Goal: Book appointment/travel/reservation

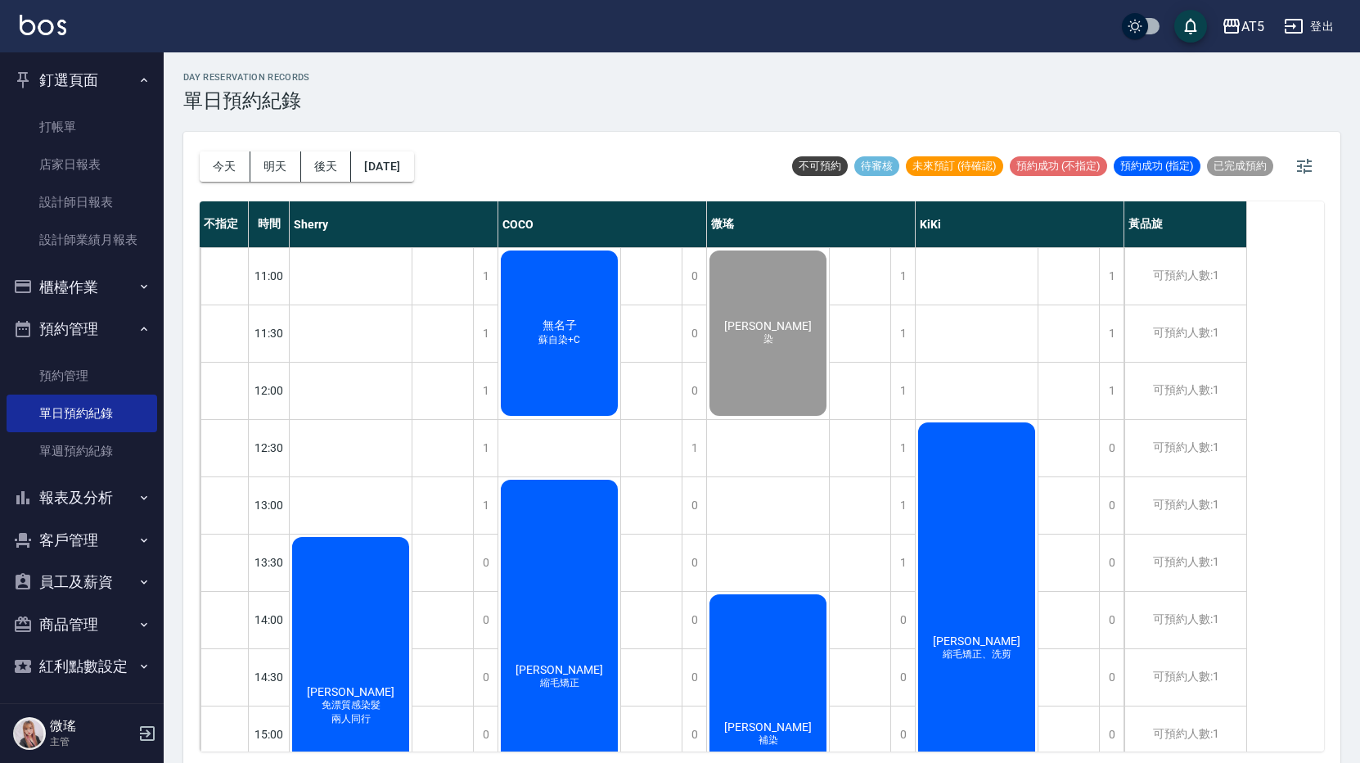
click at [980, 392] on div "[PERSON_NAME][PERSON_NAME]、洗剪" at bounding box center [977, 762] width 123 height 1031
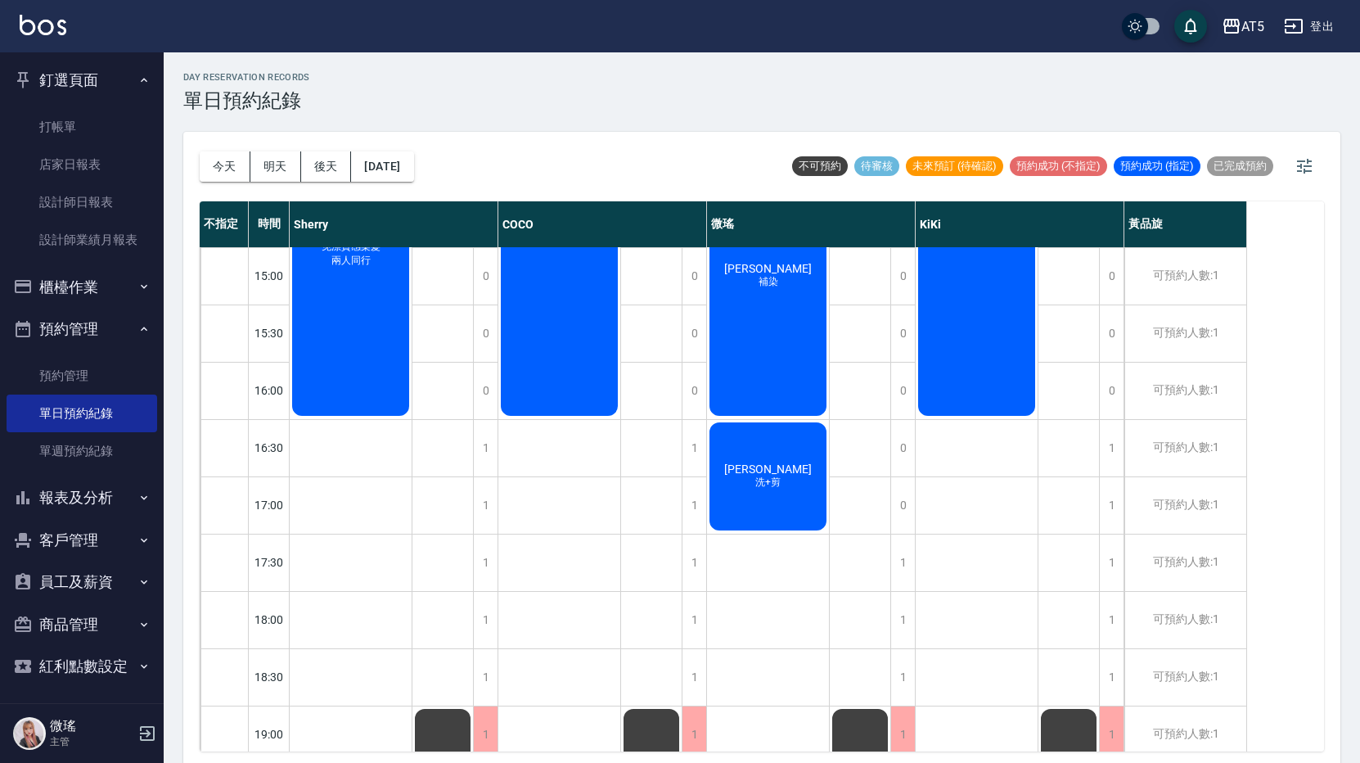
scroll to position [295, 0]
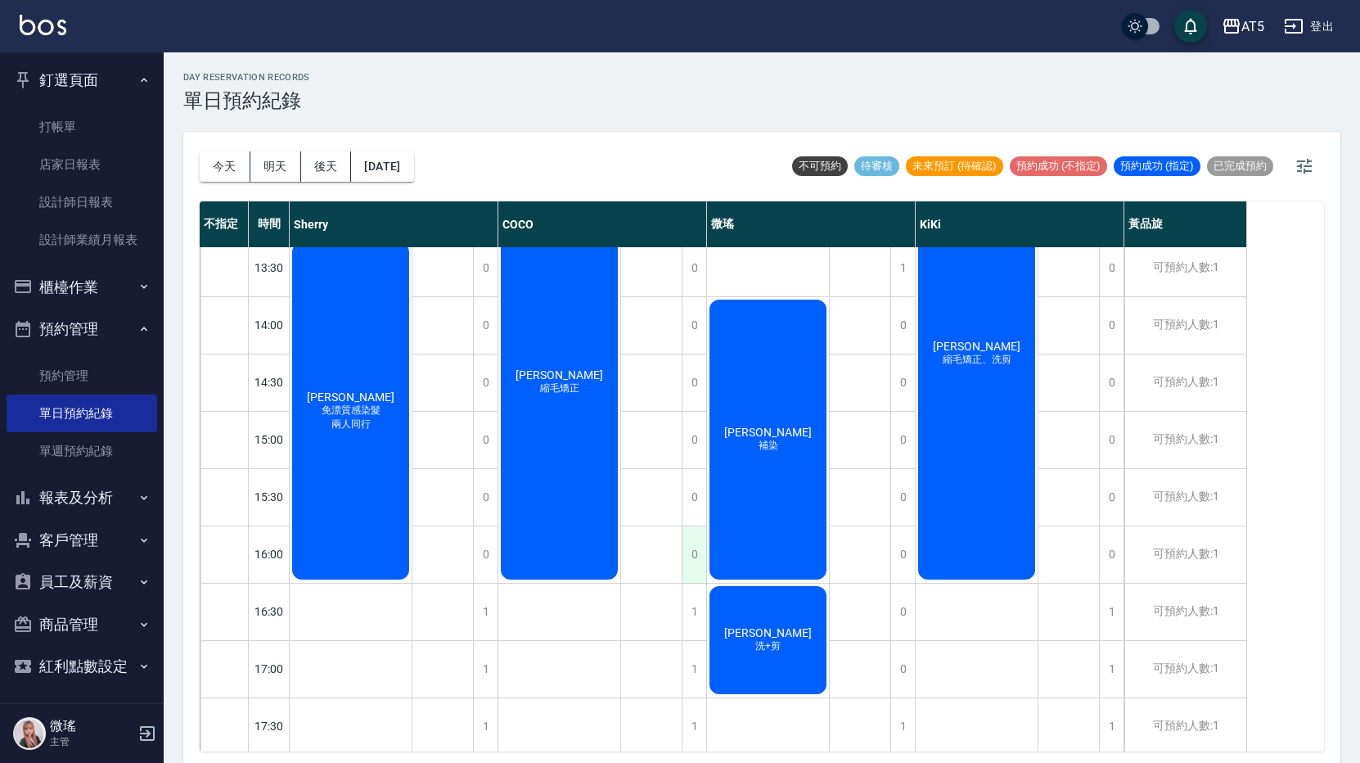
drag, startPoint x: 677, startPoint y: 583, endPoint x: 696, endPoint y: 574, distance: 20.9
click at [677, 583] on div "公休" at bounding box center [651, 468] width 61 height 1031
click at [619, 165] on div "[DATE] [DATE] [DATE] [DATE] 不可預約 待審核 未來預訂 (待確認) 預約成功 (不指定) 預約成功 (指定) 已完成預約" at bounding box center [762, 167] width 1125 height 70
click at [335, 178] on button "後天" at bounding box center [326, 166] width 51 height 30
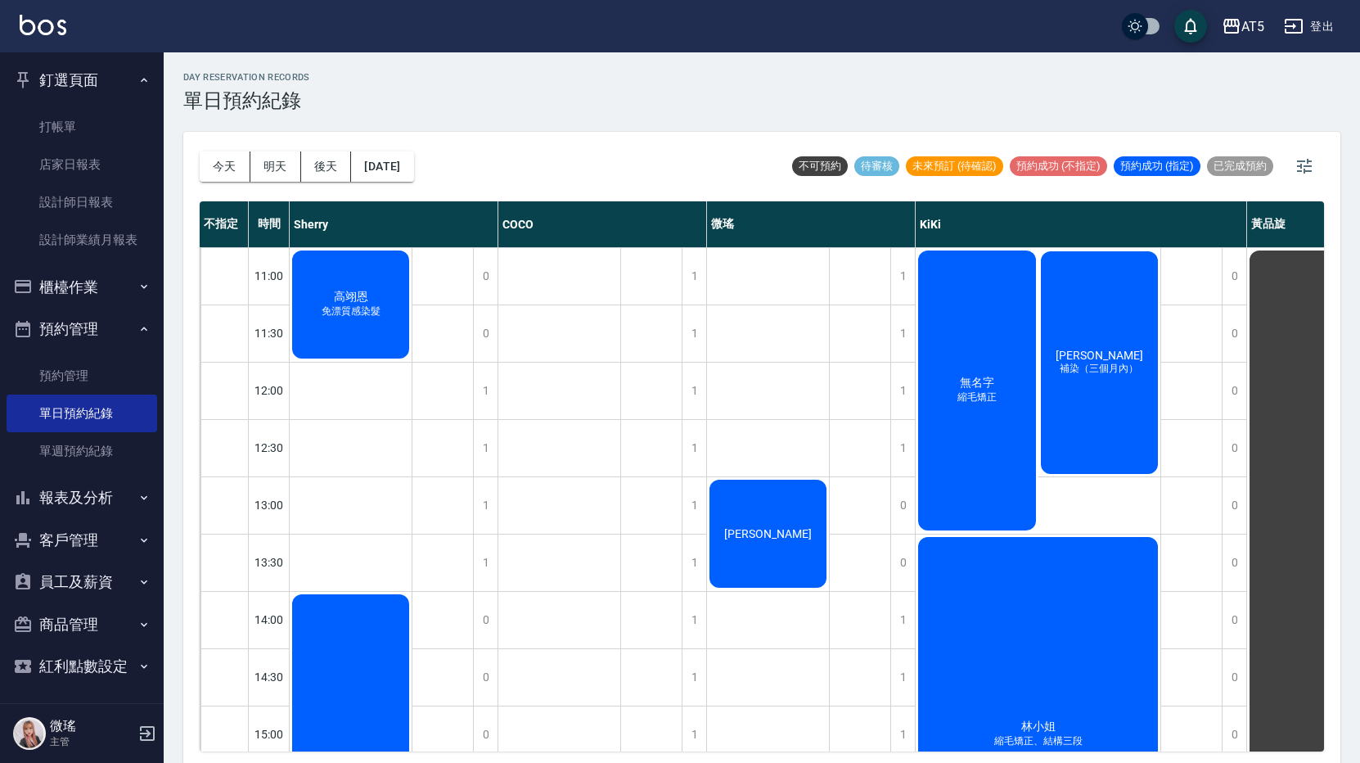
scroll to position [409, 0]
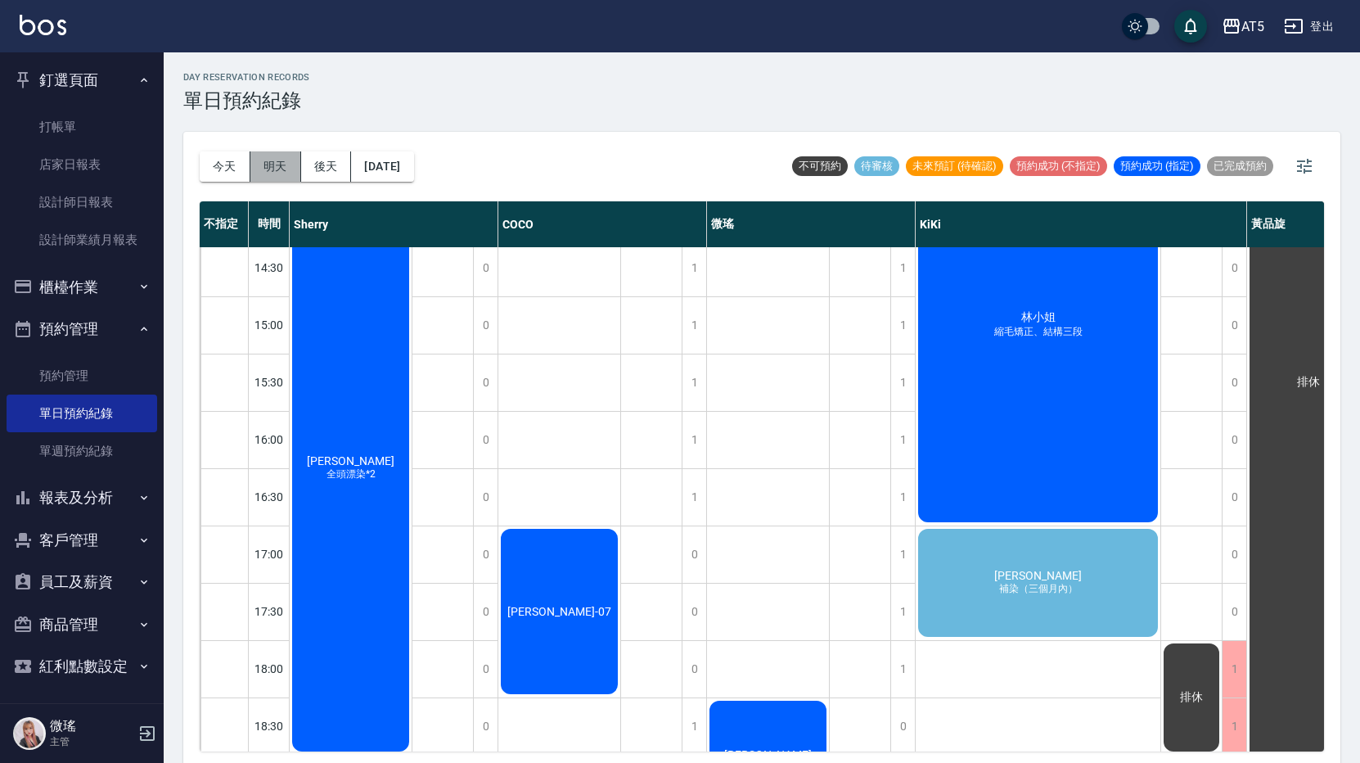
click at [275, 166] on button "明天" at bounding box center [275, 166] width 51 height 30
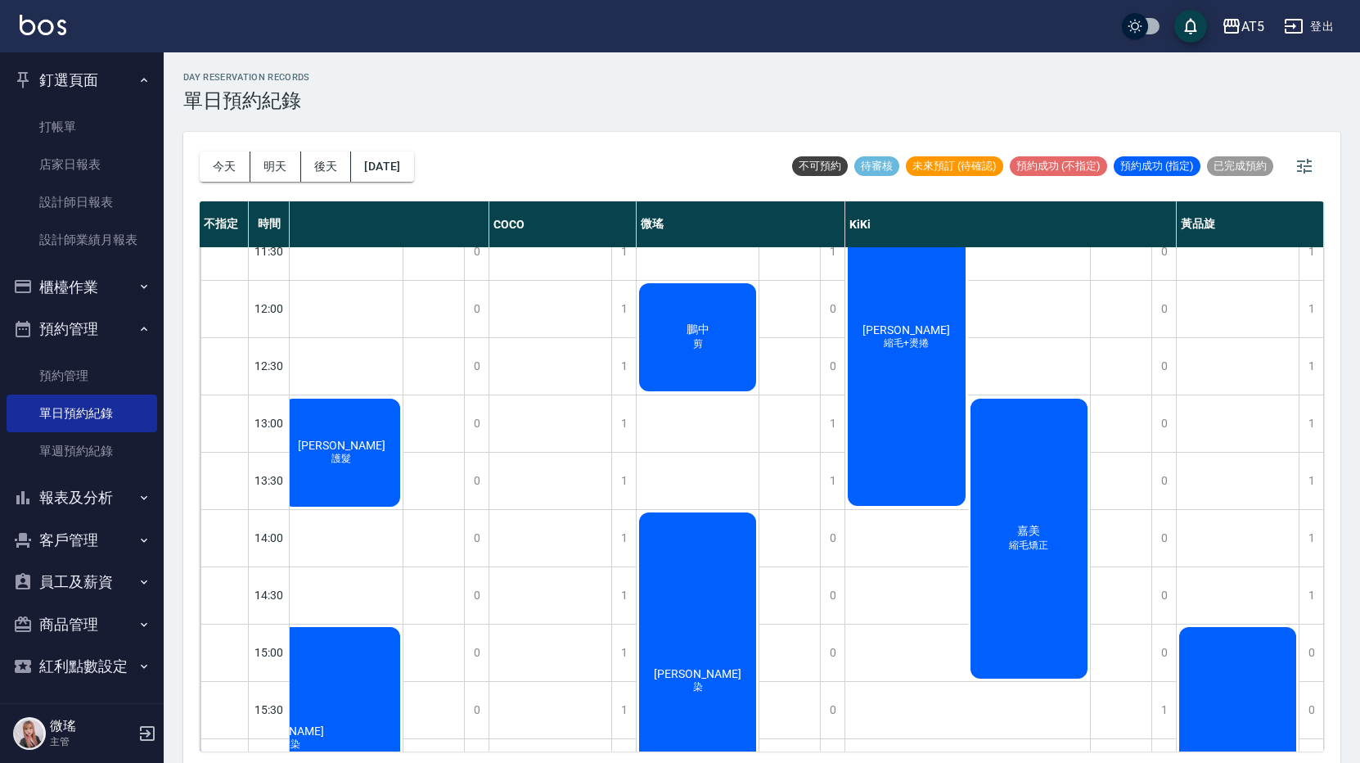
scroll to position [327, 140]
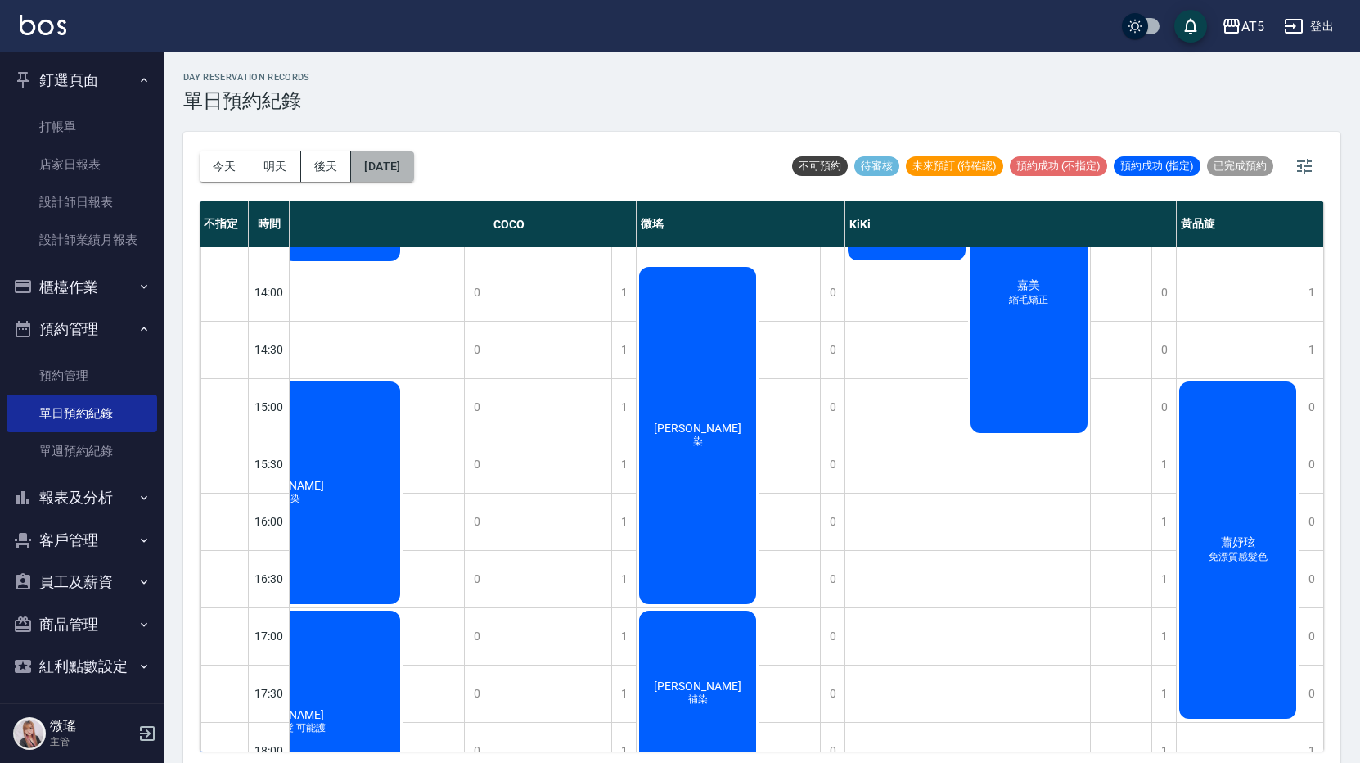
click at [413, 158] on button "[DATE]" at bounding box center [382, 166] width 62 height 30
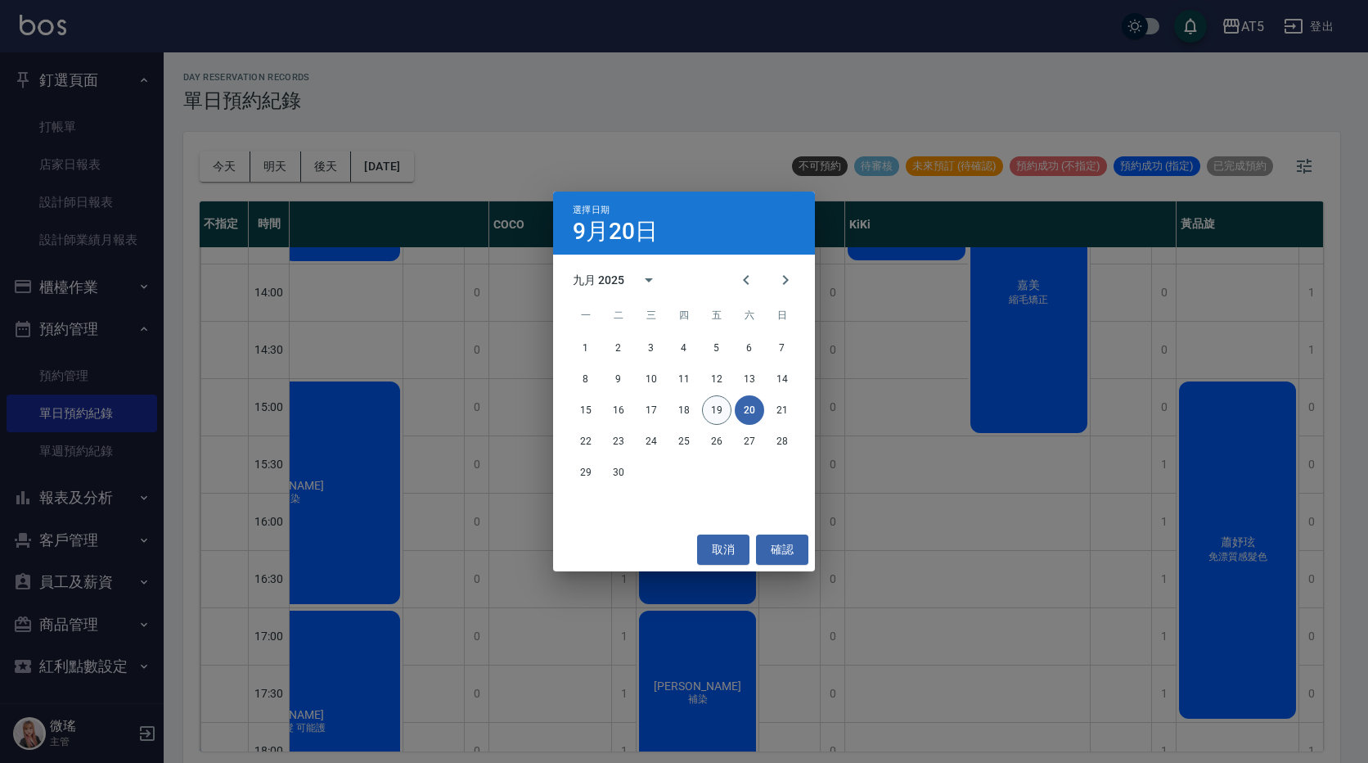
click at [715, 411] on button "19" at bounding box center [716, 409] width 29 height 29
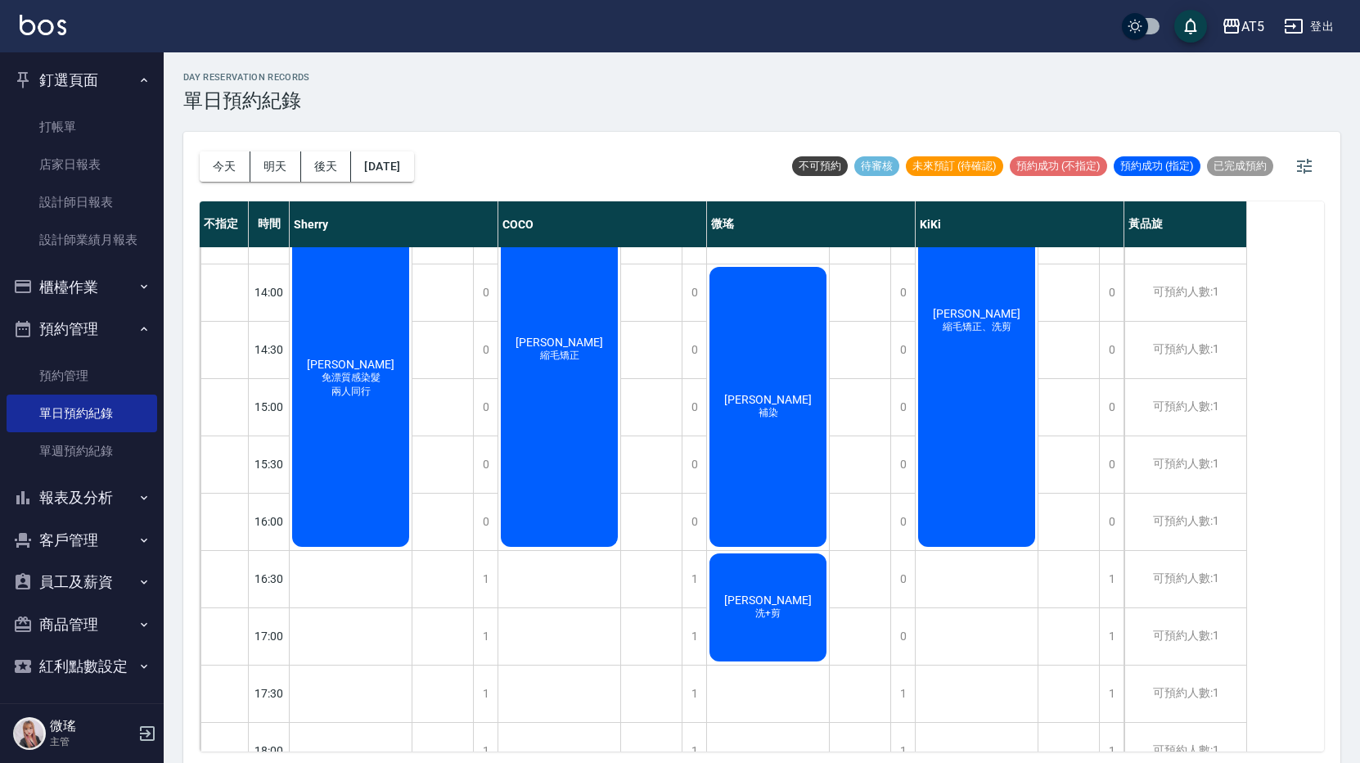
scroll to position [246, 0]
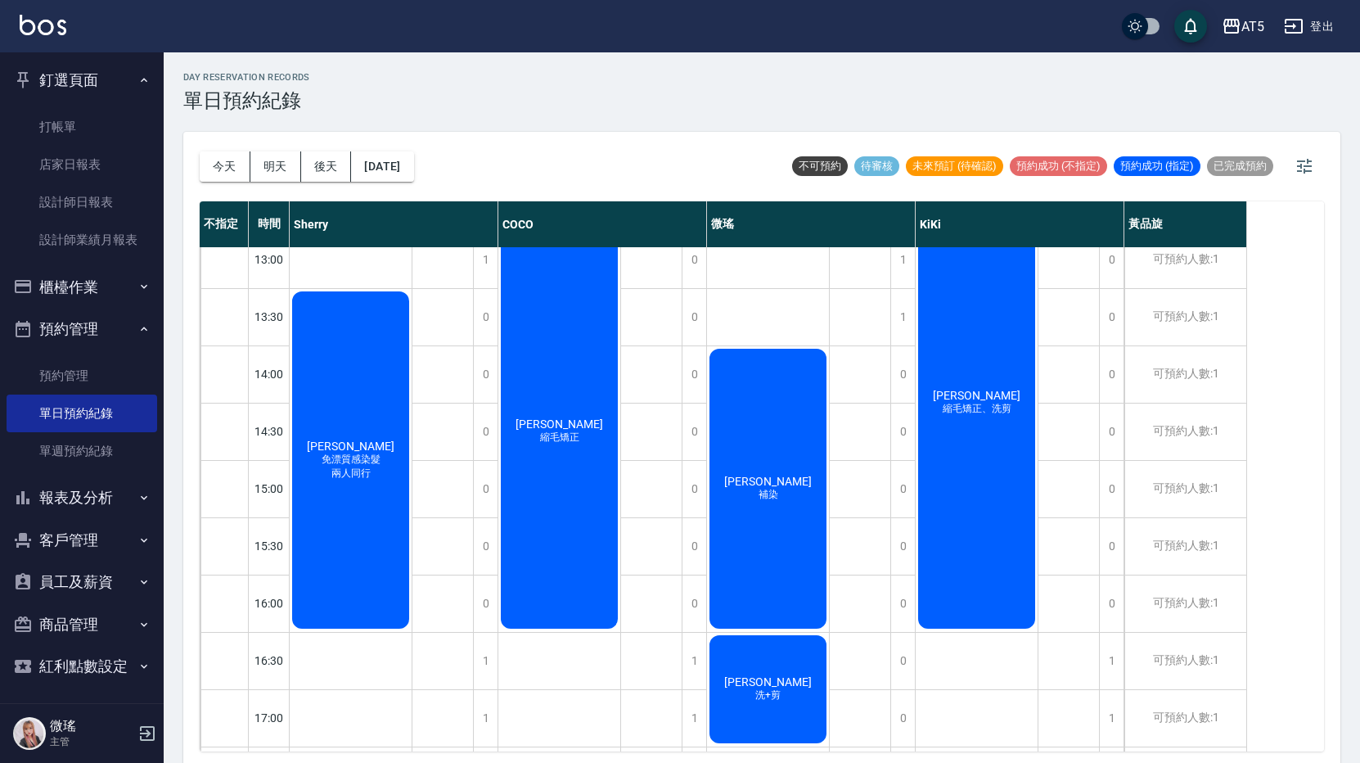
click at [403, 188] on div "[DATE] [DATE] [DATE] [DATE]" at bounding box center [307, 167] width 214 height 70
click at [411, 170] on button "[DATE]" at bounding box center [382, 166] width 62 height 30
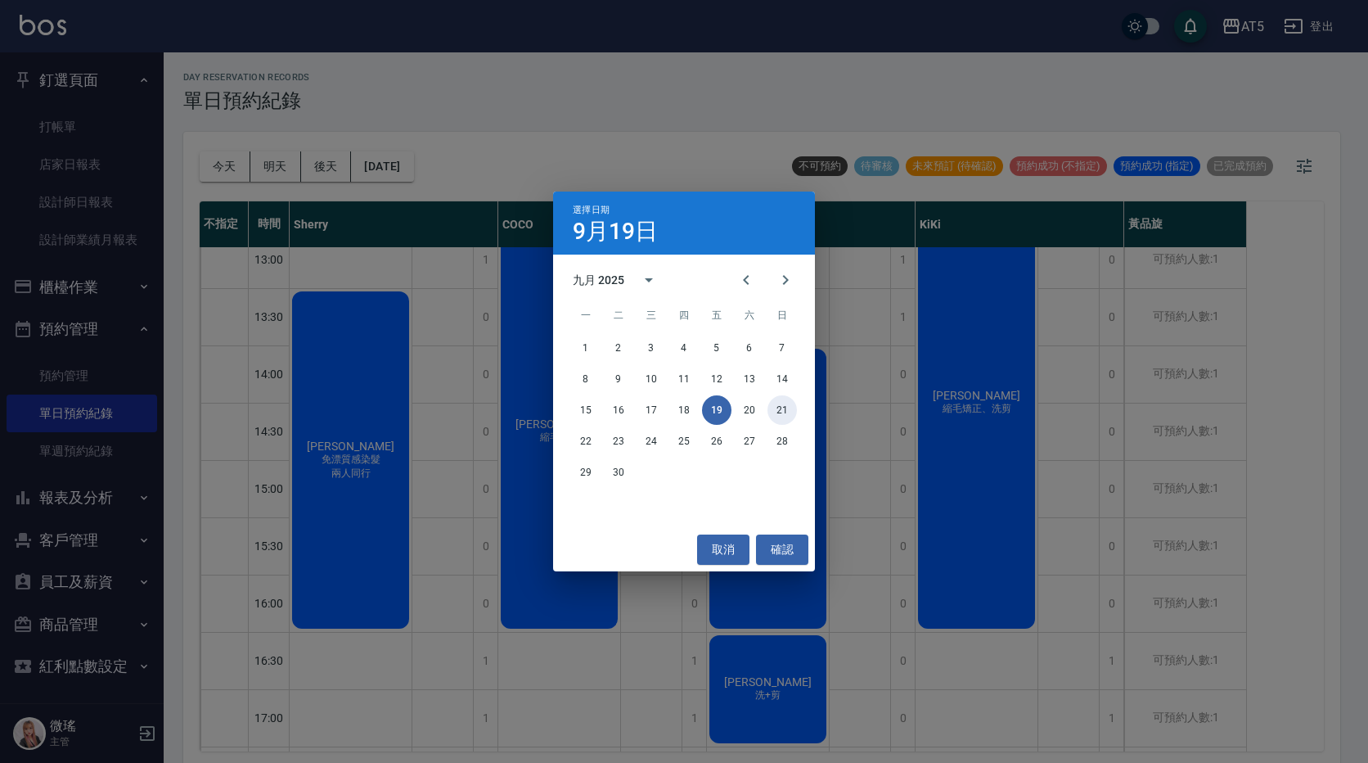
click at [783, 410] on button "21" at bounding box center [782, 409] width 29 height 29
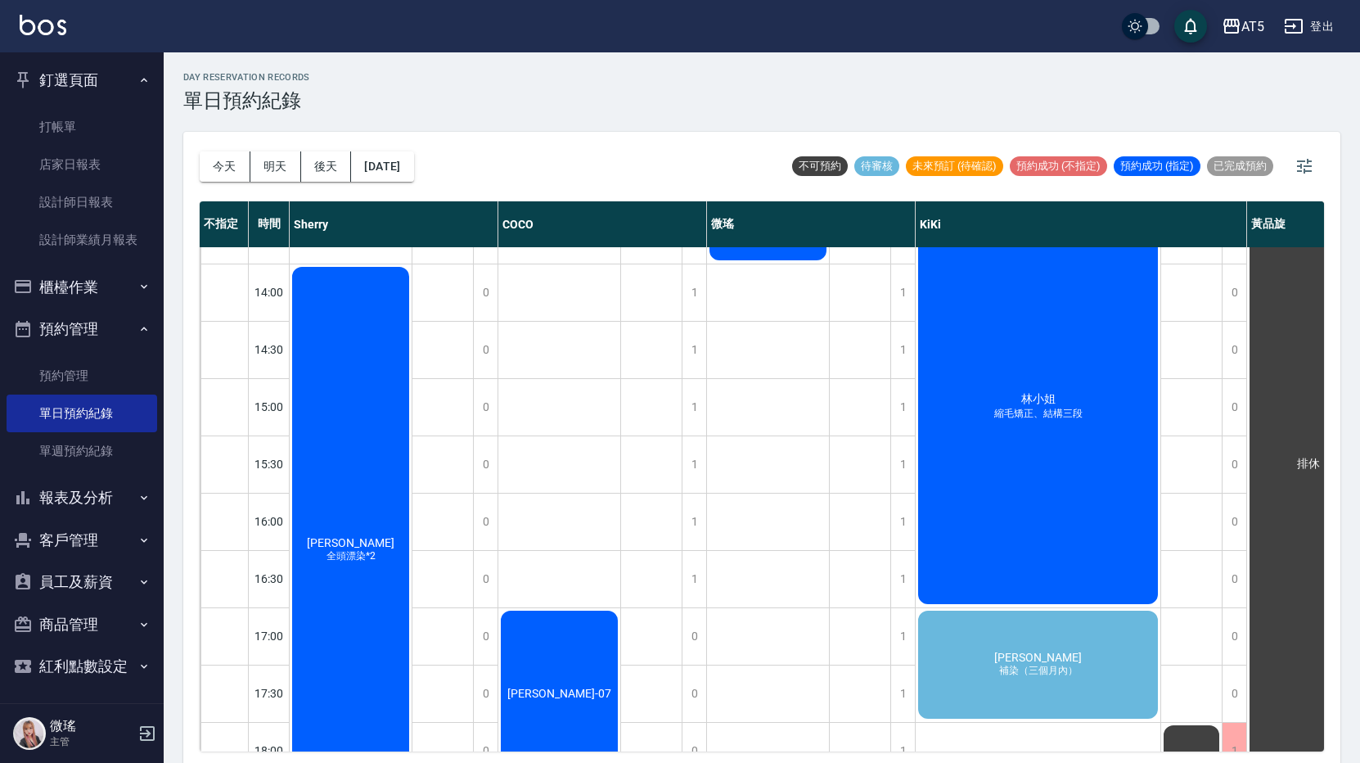
scroll to position [409, 0]
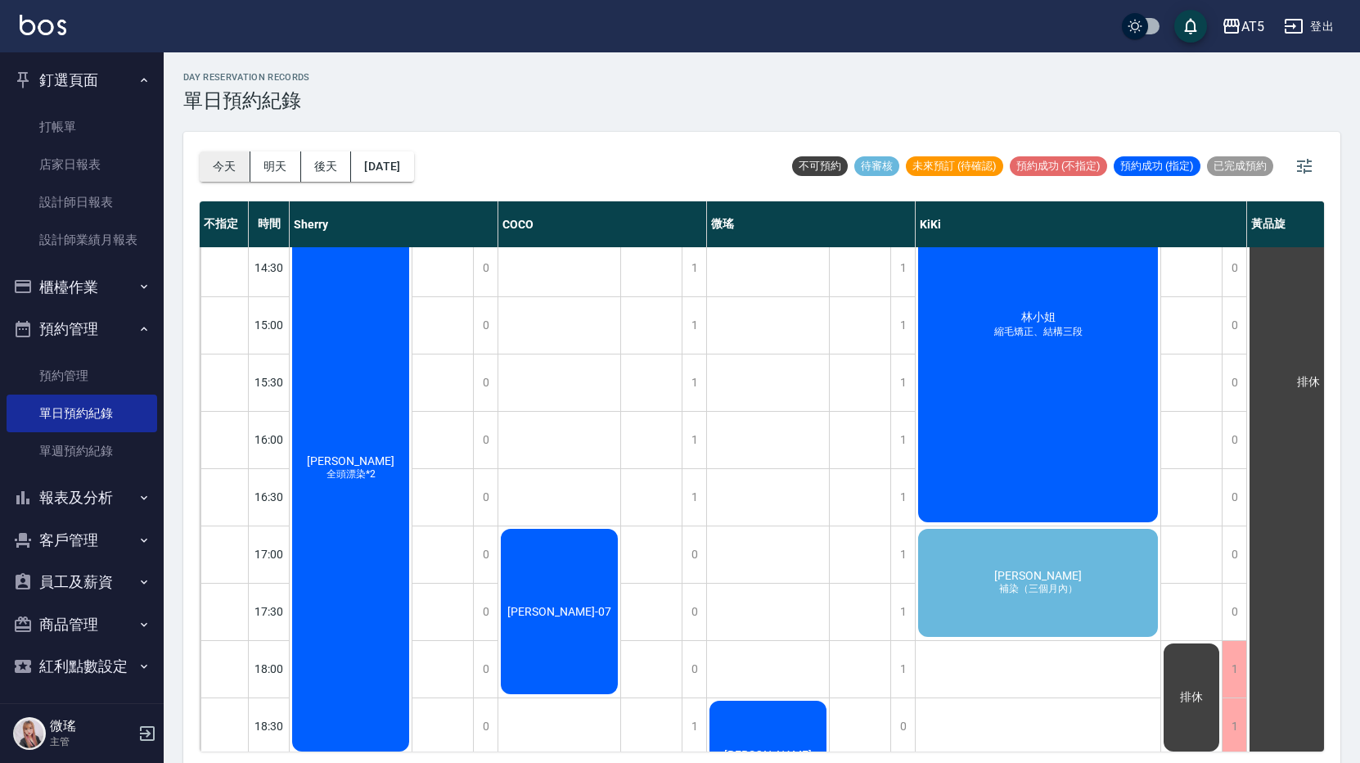
click at [217, 160] on button "今天" at bounding box center [225, 166] width 51 height 30
